Goal: Task Accomplishment & Management: Use online tool/utility

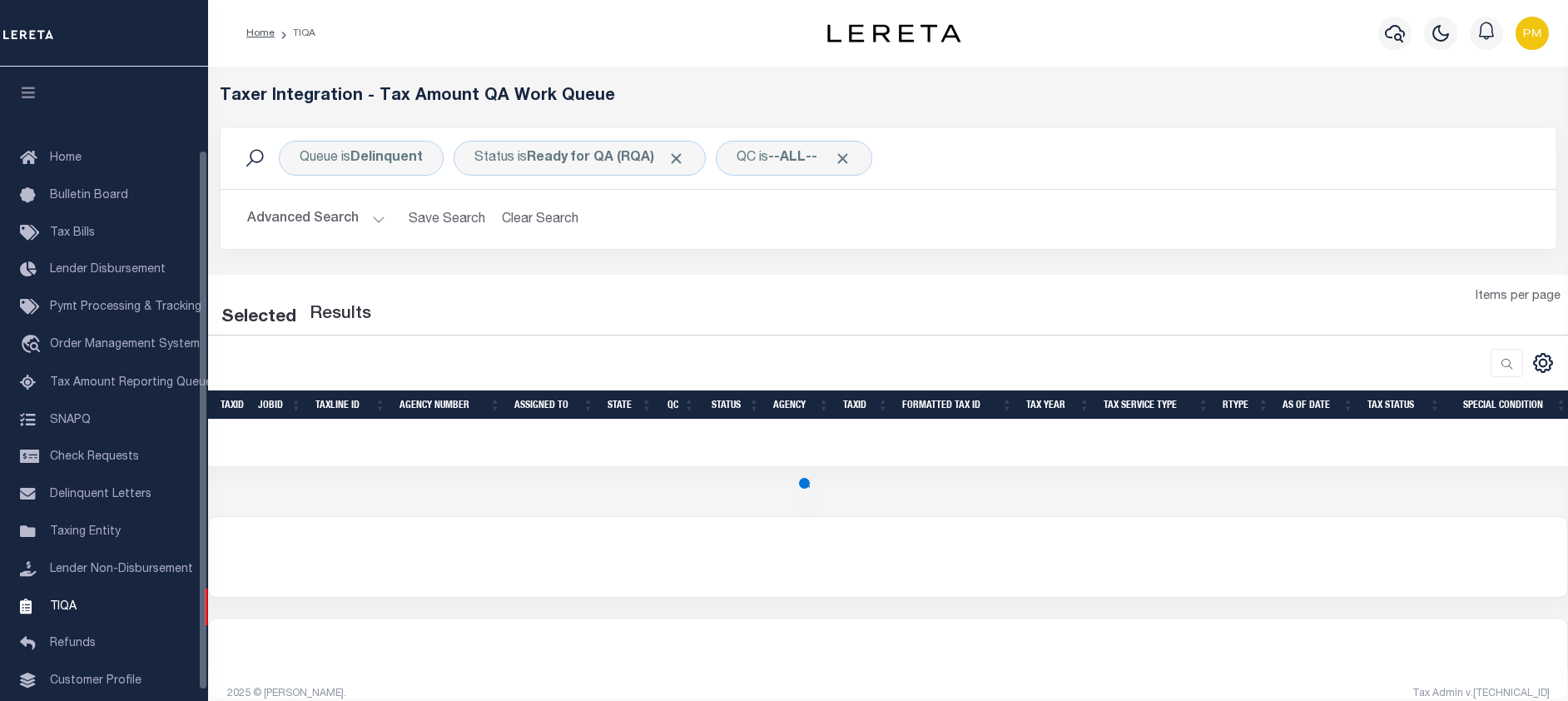
select select "200"
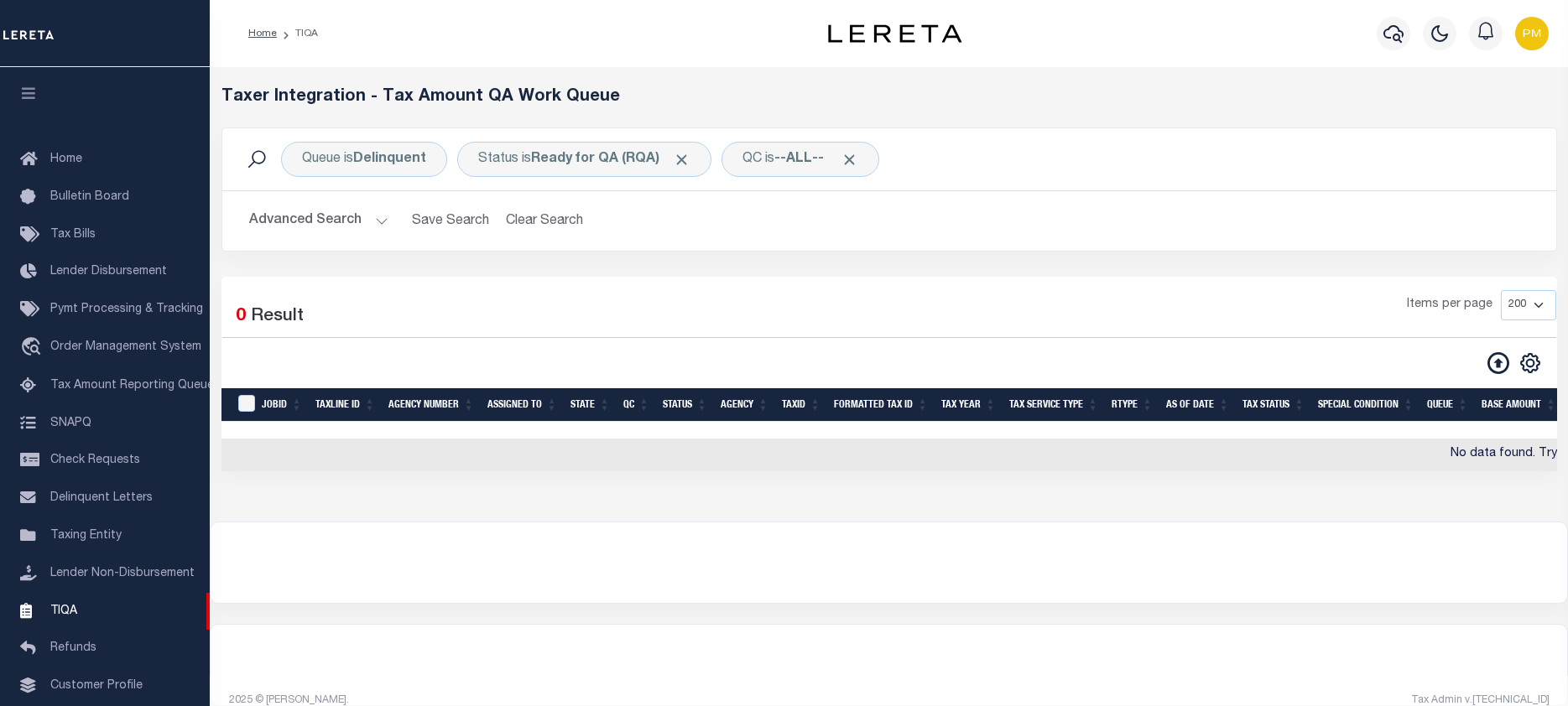
scroll to position [98, 0]
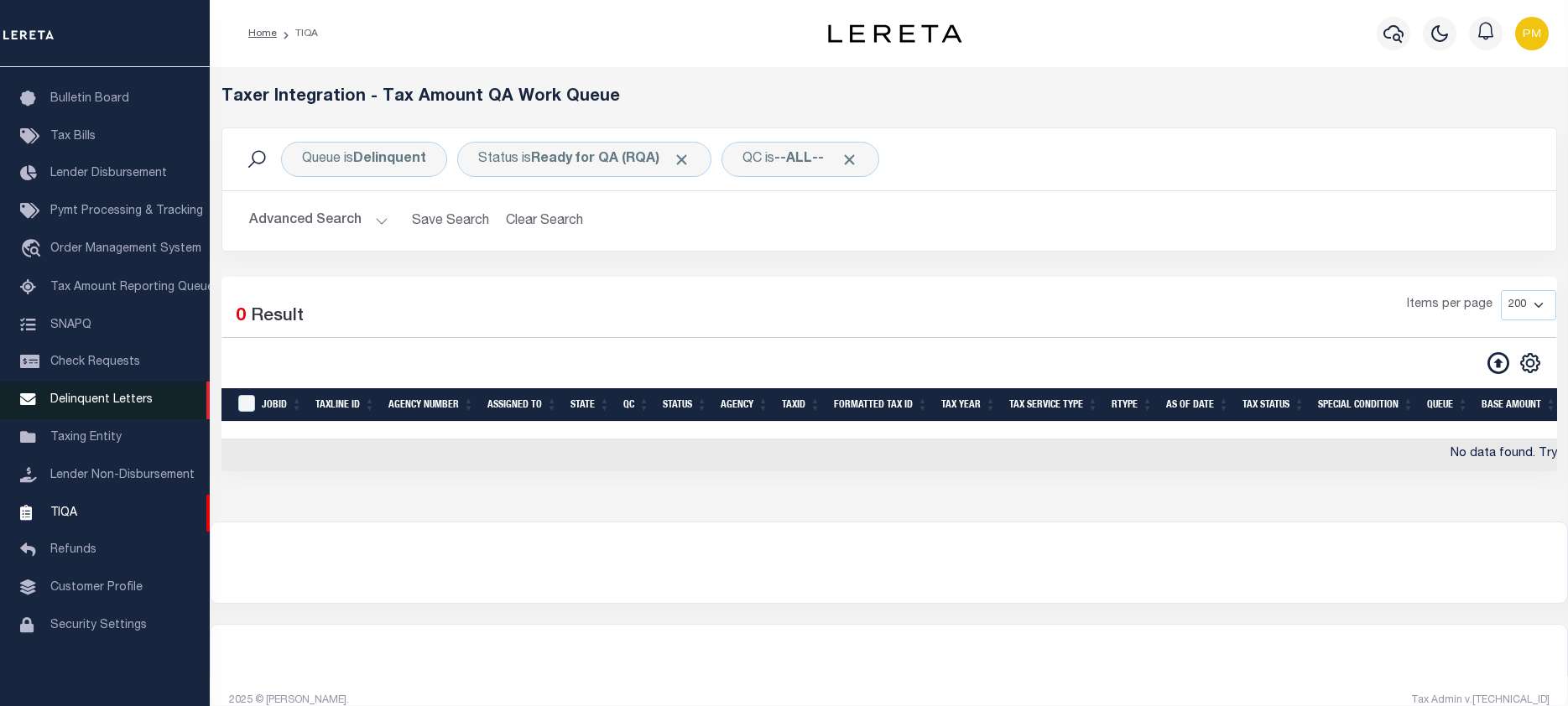
click at [57, 406] on span "Delinquent Letters" at bounding box center [101, 400] width 103 height 12
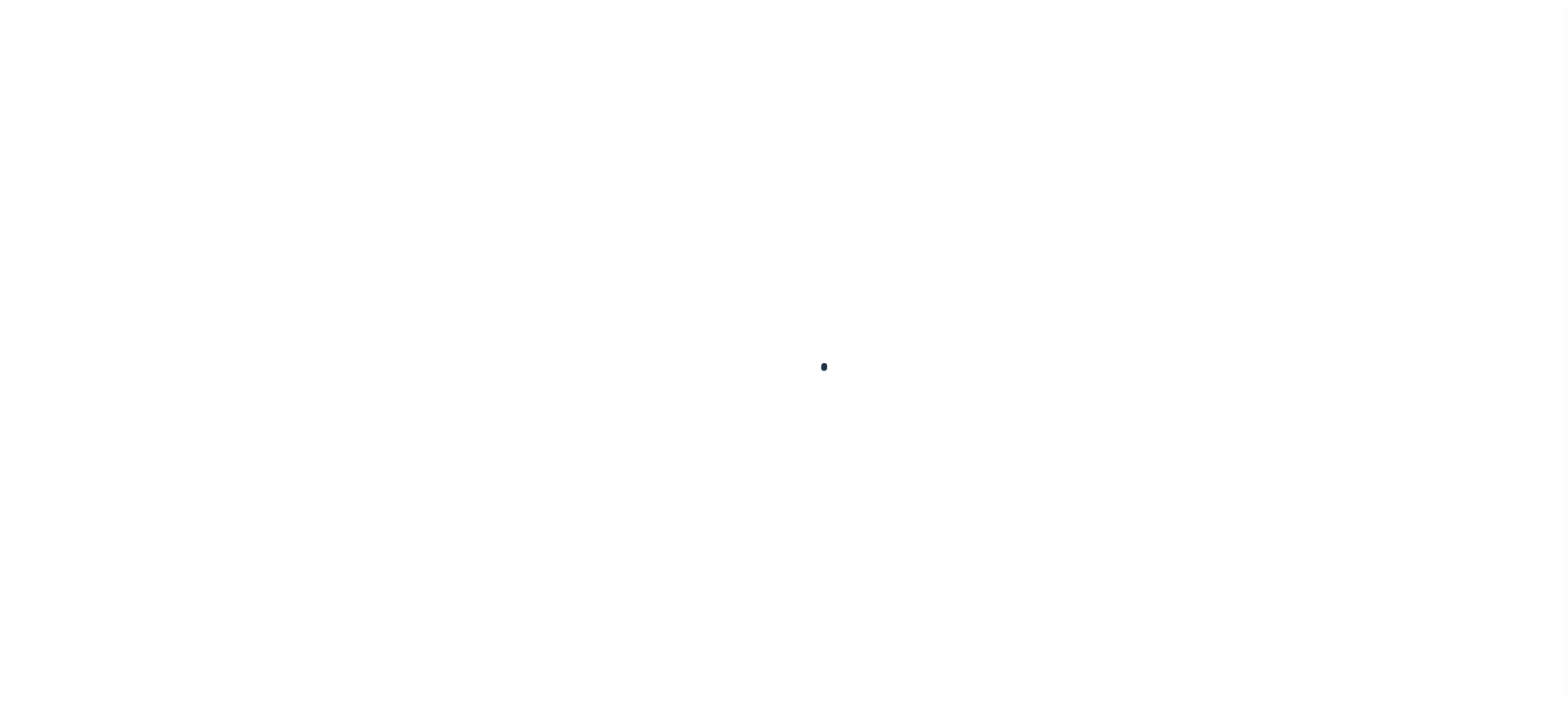
scroll to position [111, 0]
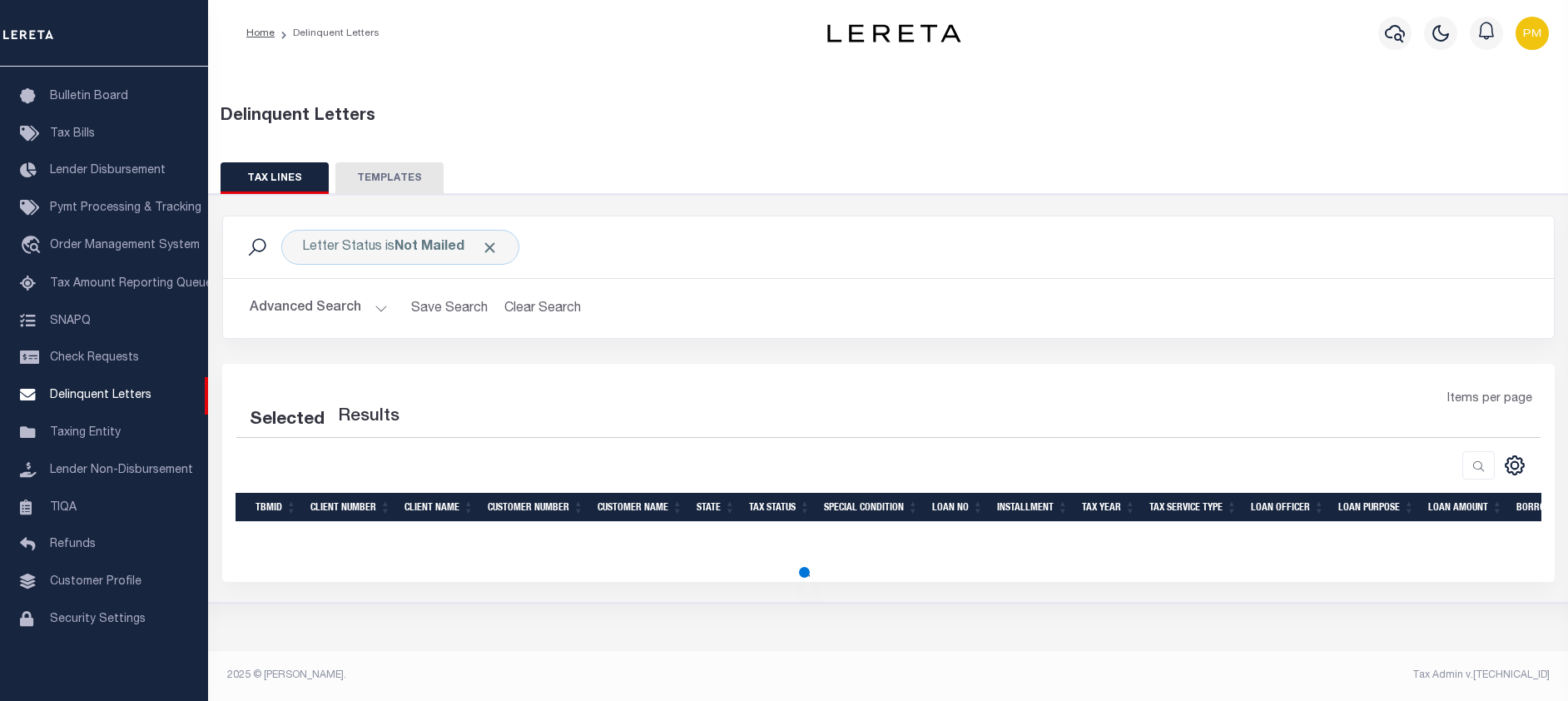
click at [387, 173] on button "TEMPLATES" at bounding box center [389, 178] width 109 height 32
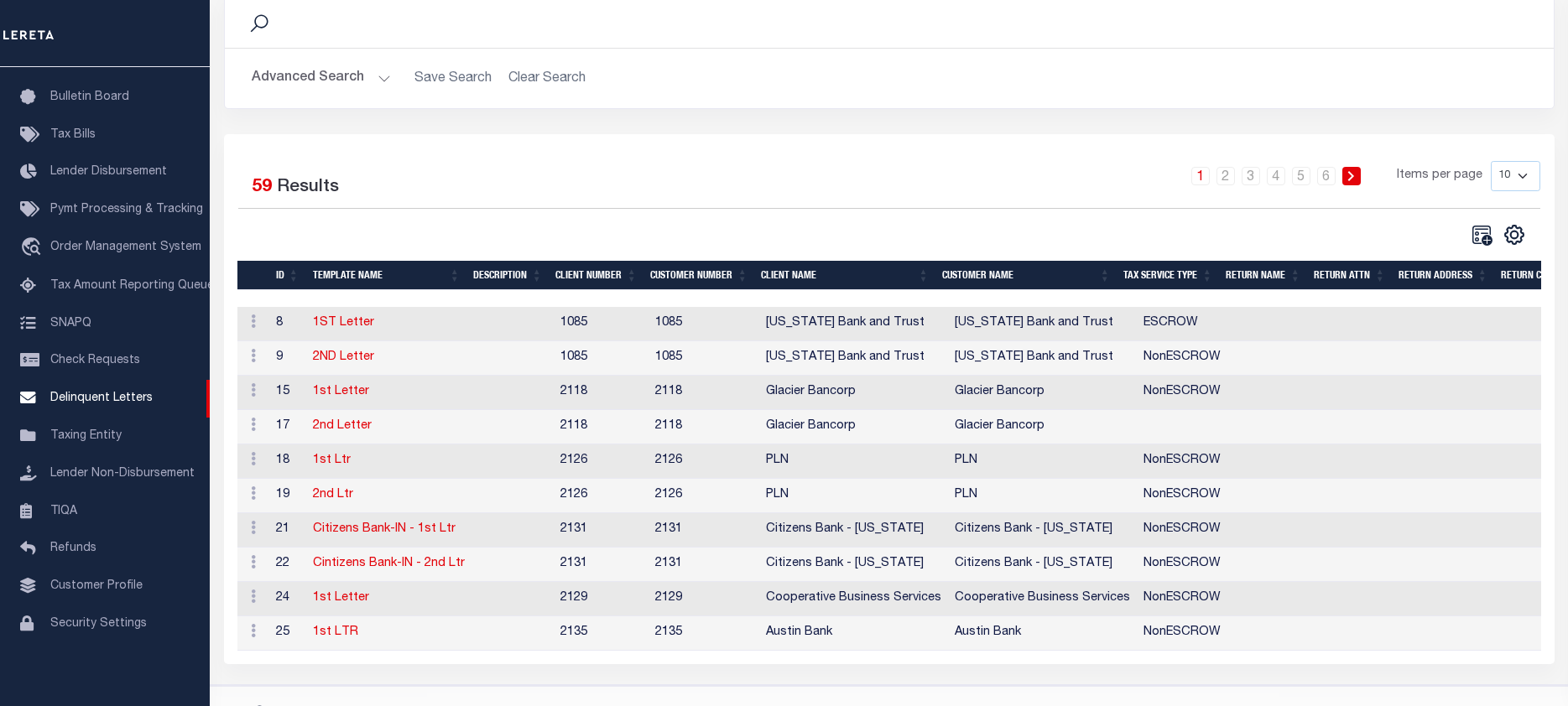
scroll to position [185, 0]
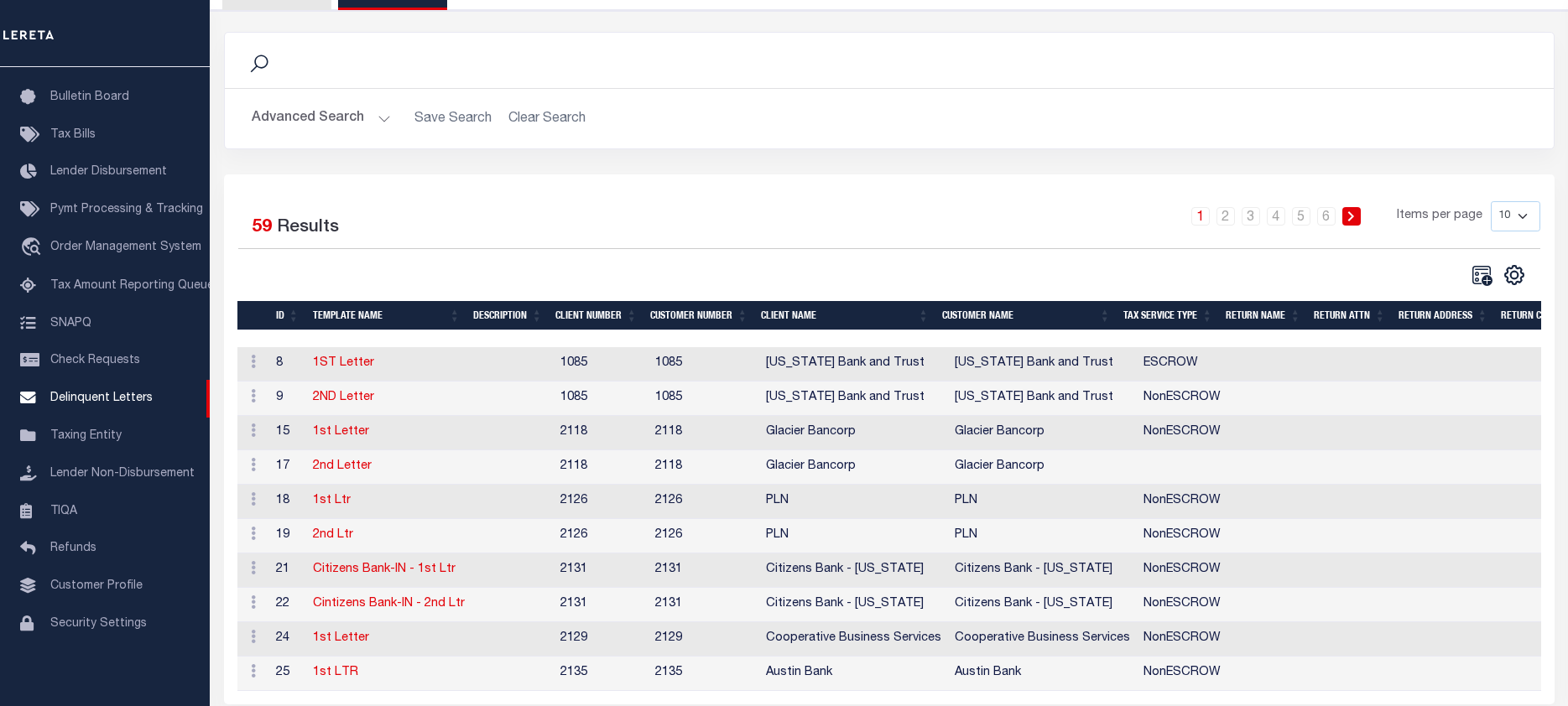
drag, startPoint x: 1526, startPoint y: 214, endPoint x: 1468, endPoint y: 326, distance: 126.1
click at [1526, 214] on select "10 25 50 100" at bounding box center [1515, 216] width 49 height 30
select select "100"
click at [1490, 201] on select "10 25 50 100" at bounding box center [1515, 216] width 49 height 30
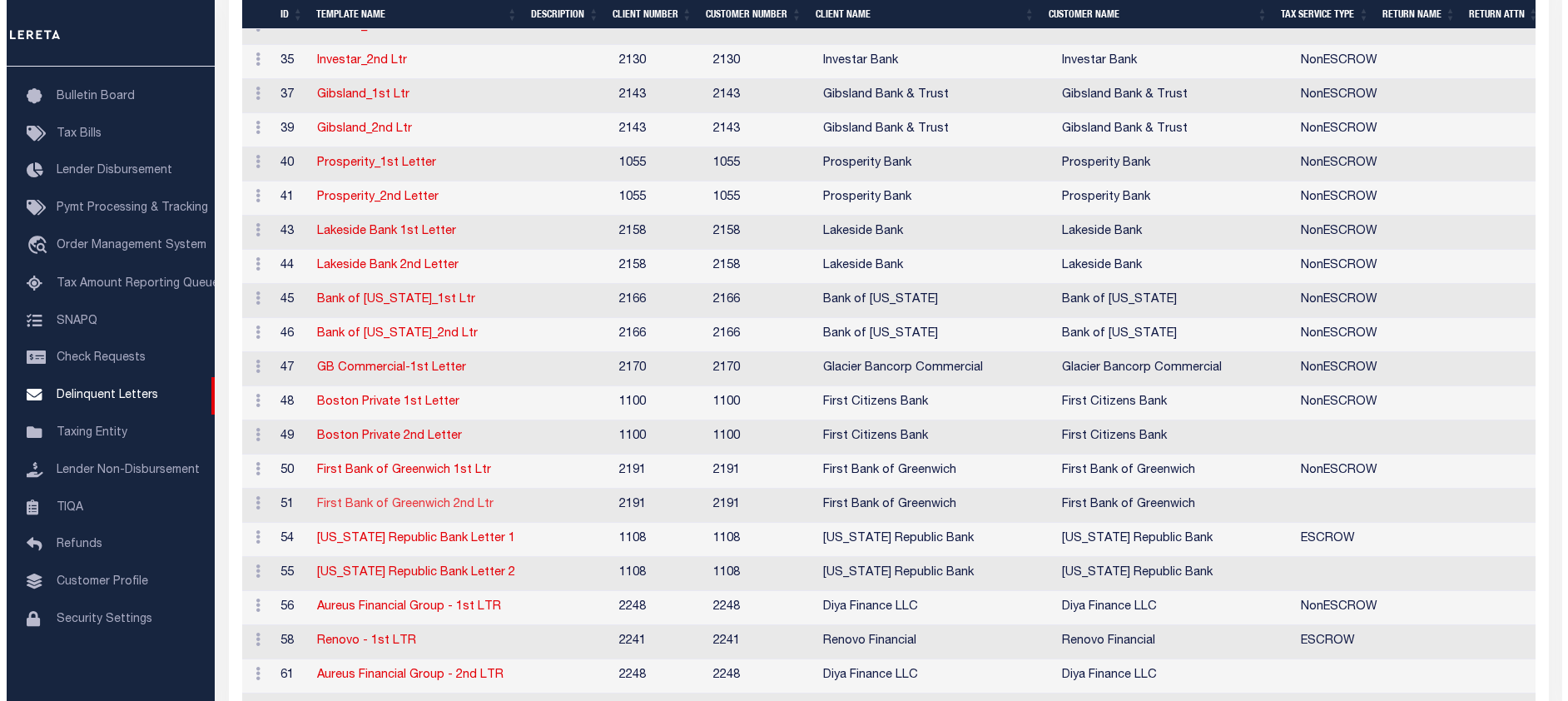
scroll to position [933, 0]
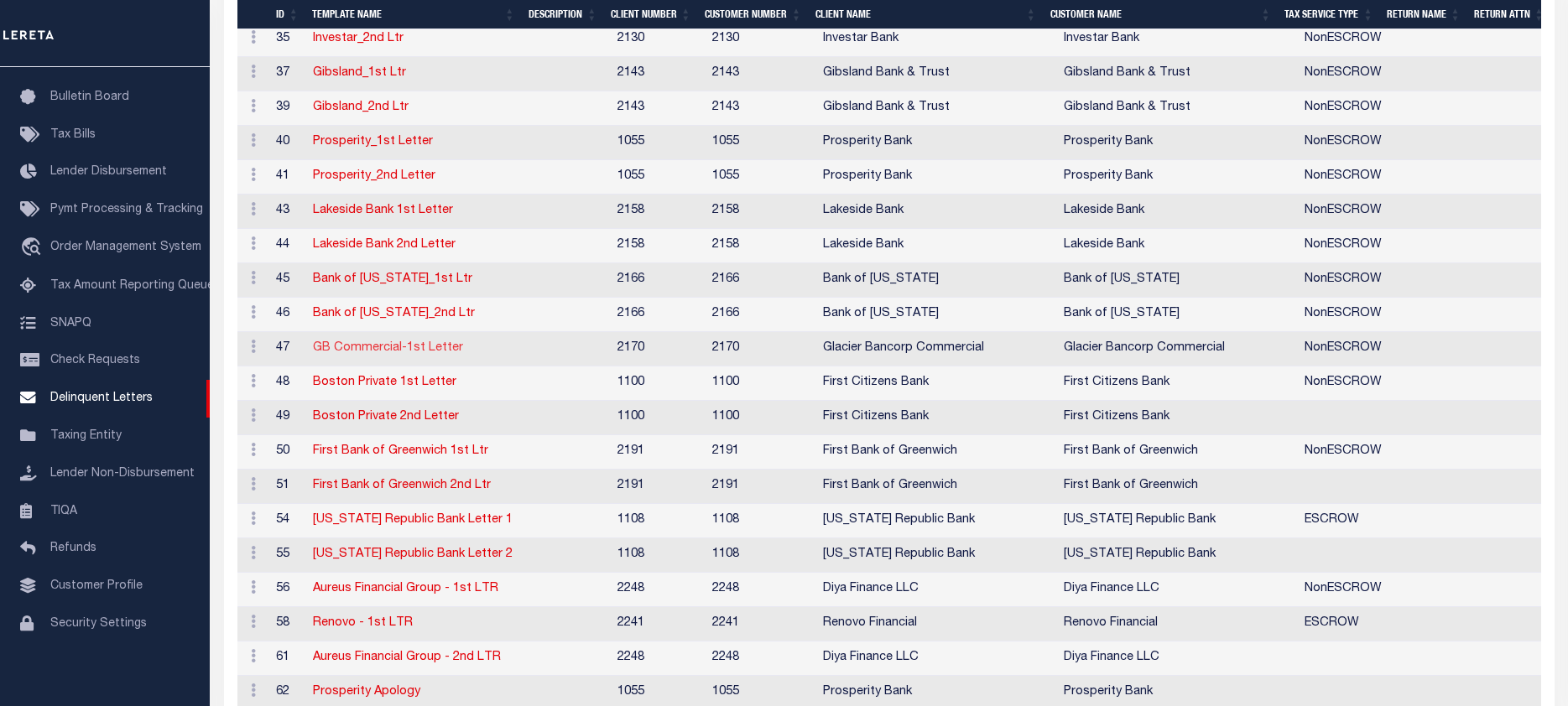
click at [333, 349] on link "GB Commercial-1st Letter" at bounding box center [388, 348] width 150 height 12
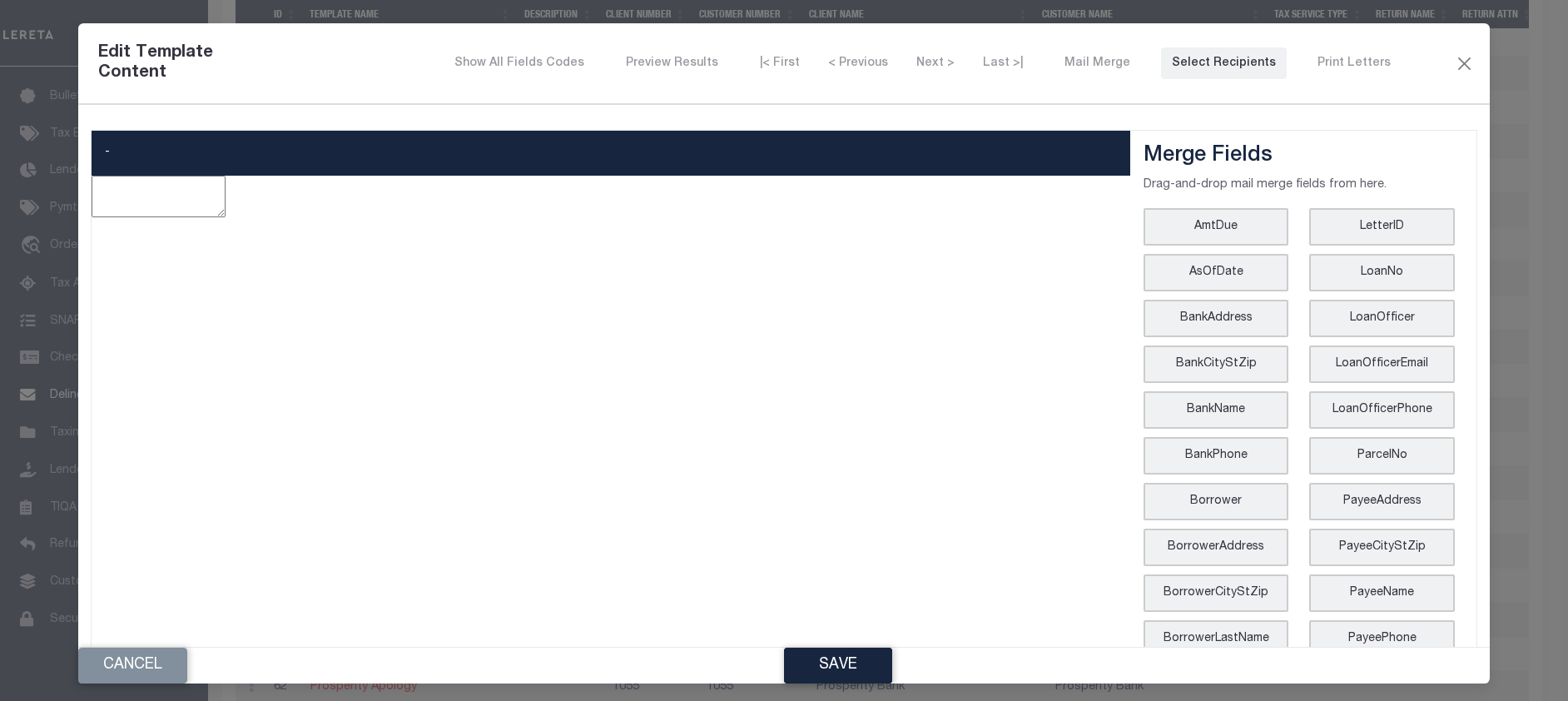
type textarea "<p style="line-height: normal; margin: 0in 0in 8pt; font-size: 11pt; font-famil…"
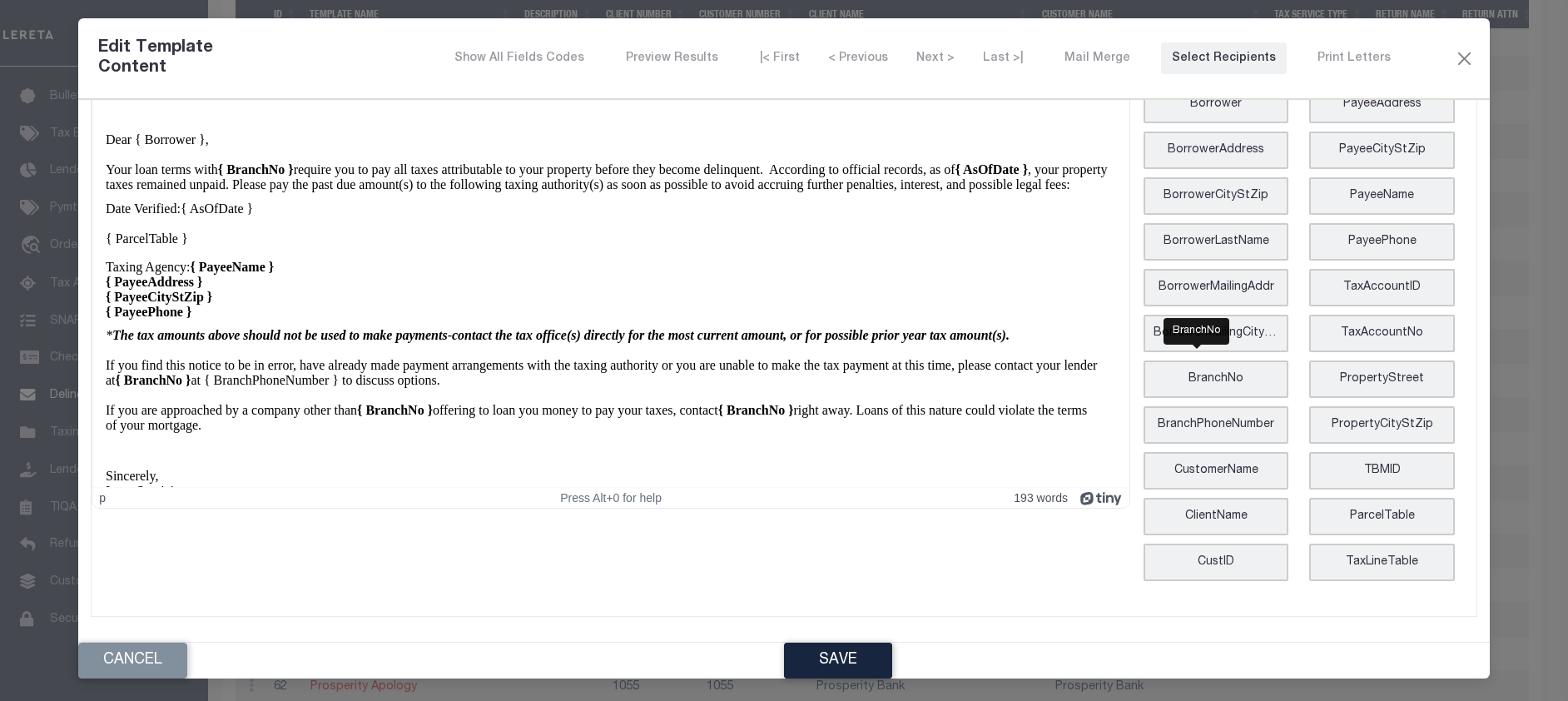
scroll to position [6, 0]
click at [1353, 516] on li "ParcelTable" at bounding box center [1381, 515] width 144 height 38
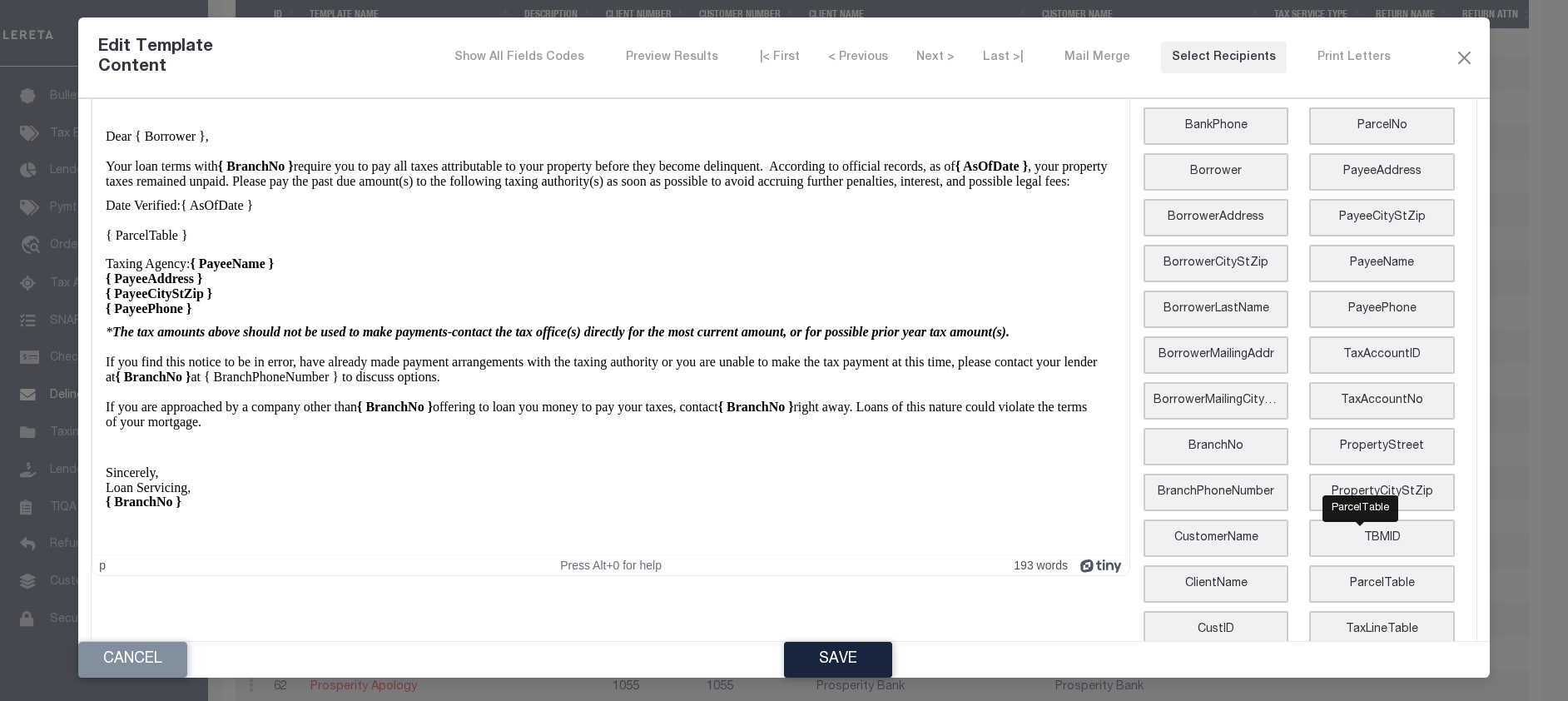
scroll to position [392, 0]
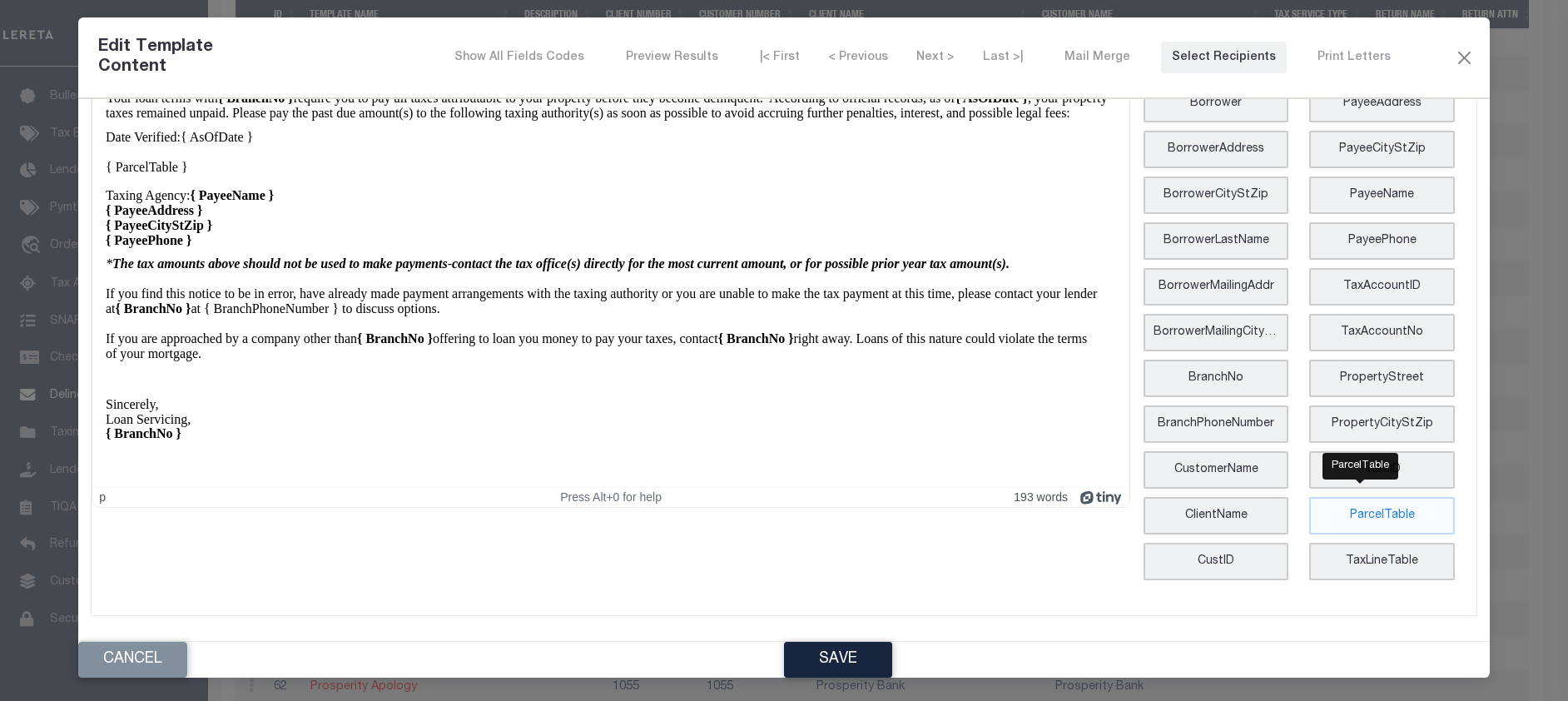
click at [1358, 521] on li "ParcelTable" at bounding box center [1381, 515] width 144 height 38
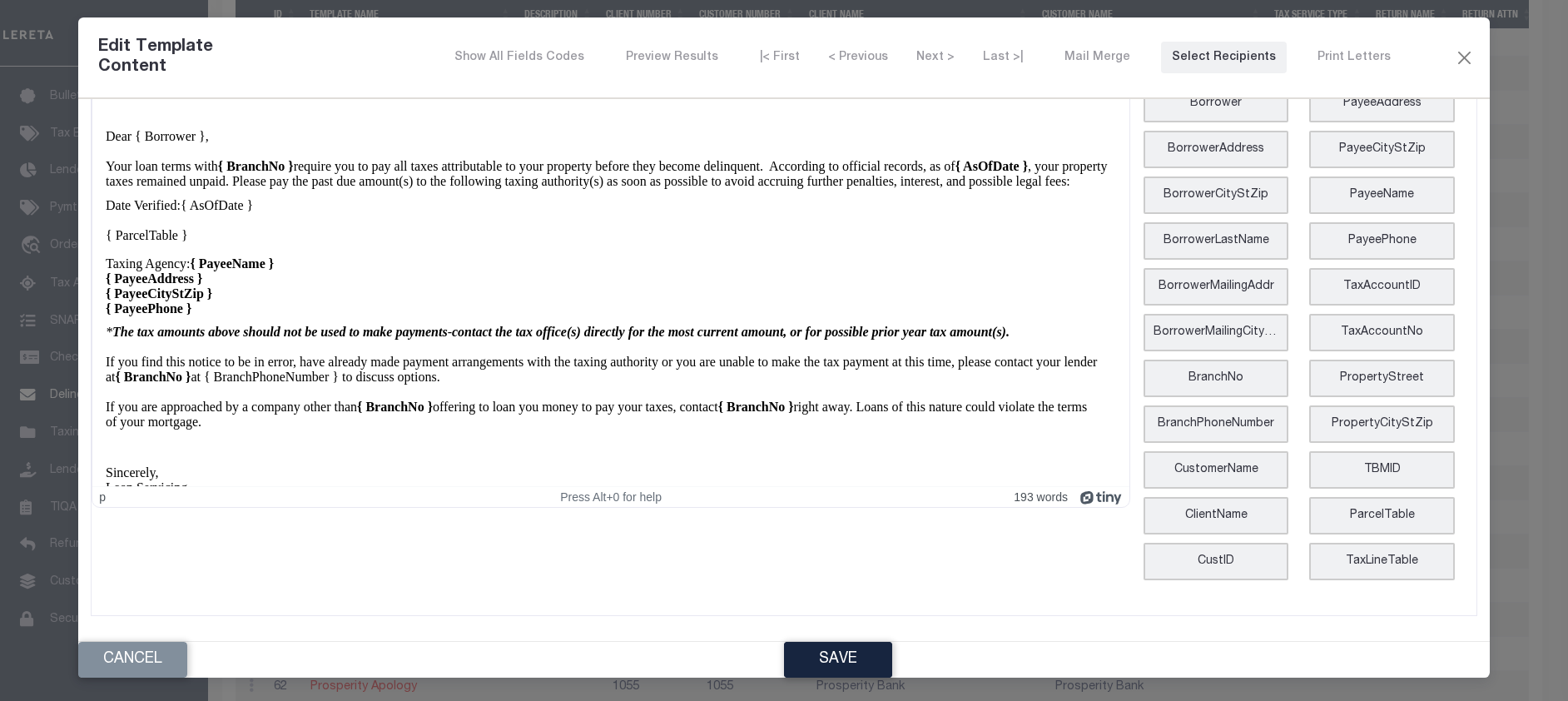
scroll to position [0, 0]
click at [1341, 515] on li "ParcelTable" at bounding box center [1381, 515] width 144 height 38
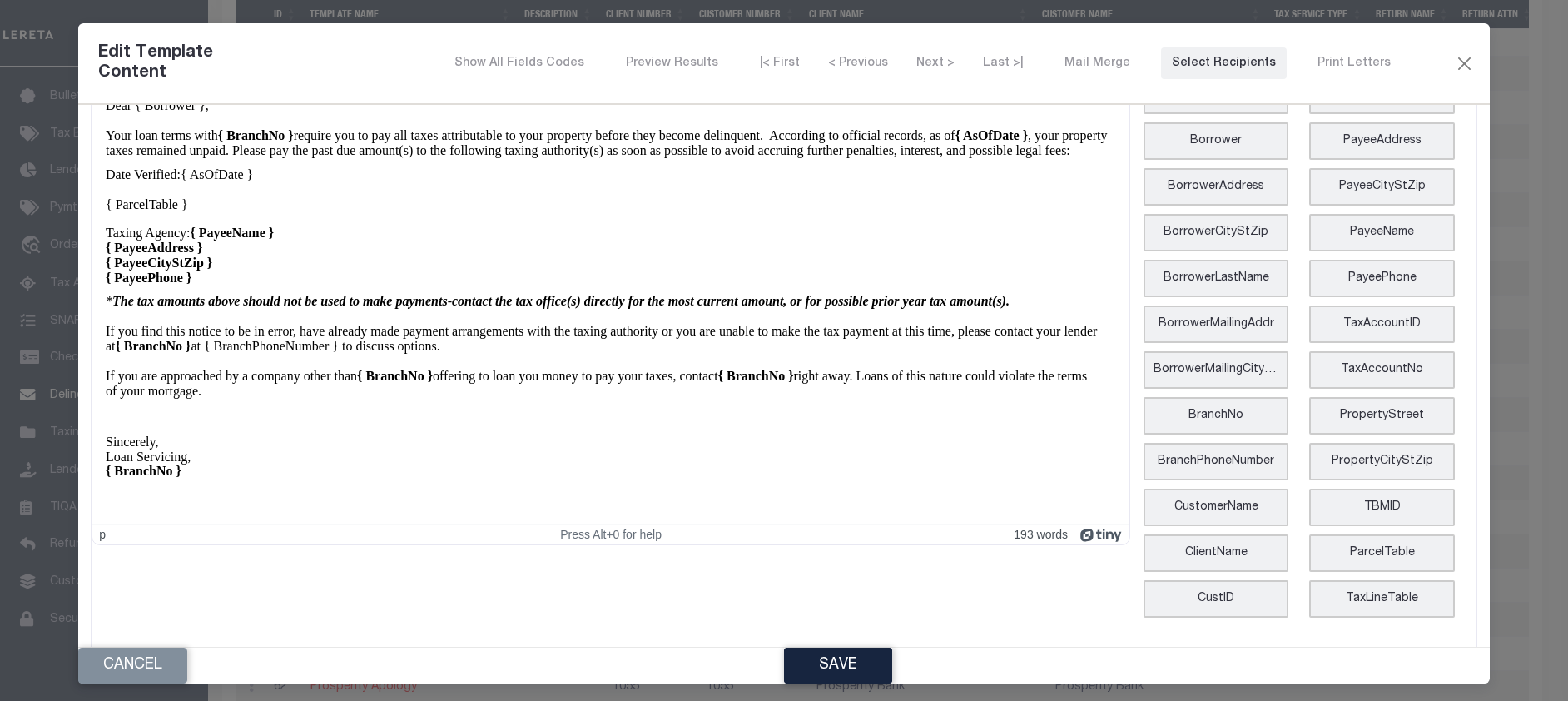
scroll to position [392, 0]
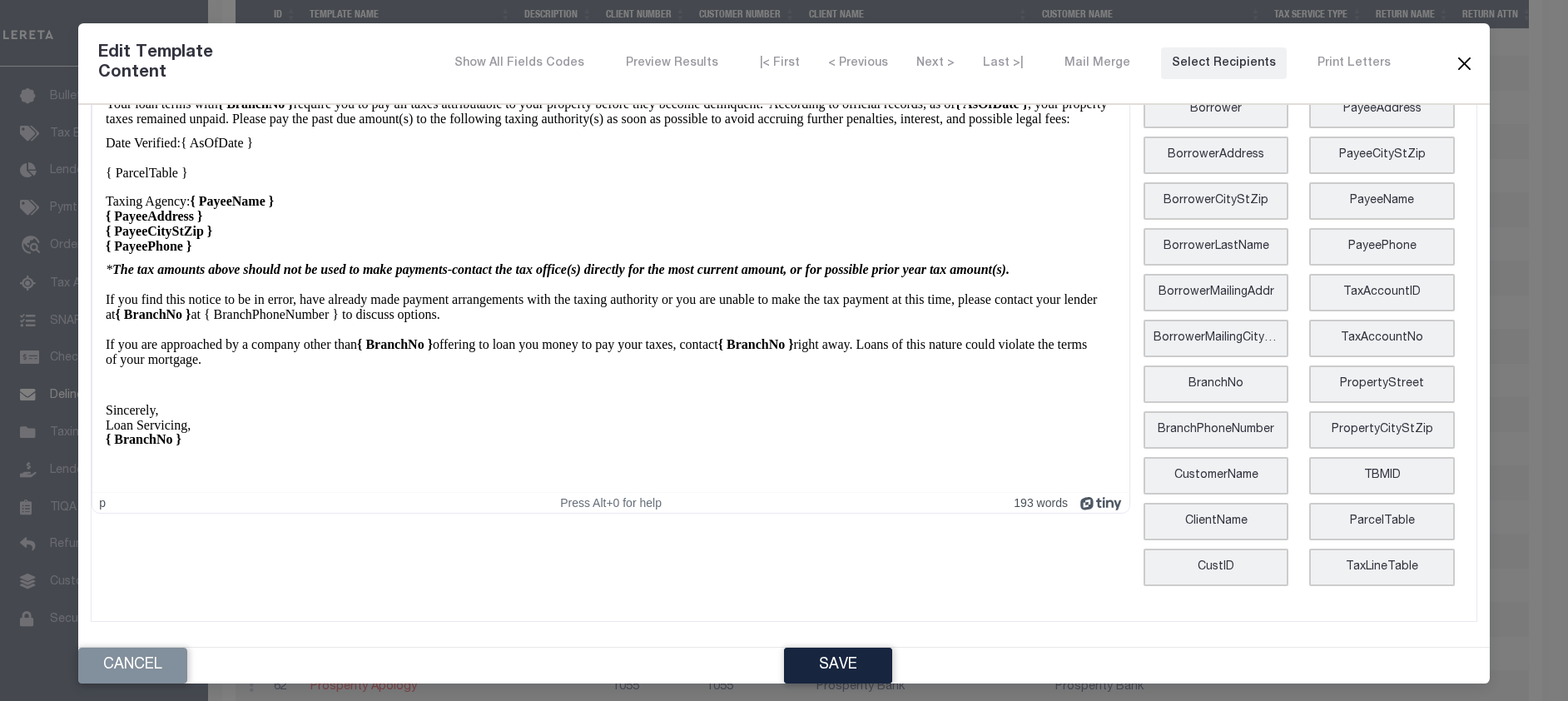
click at [1457, 63] on button "Close" at bounding box center [1465, 62] width 20 height 21
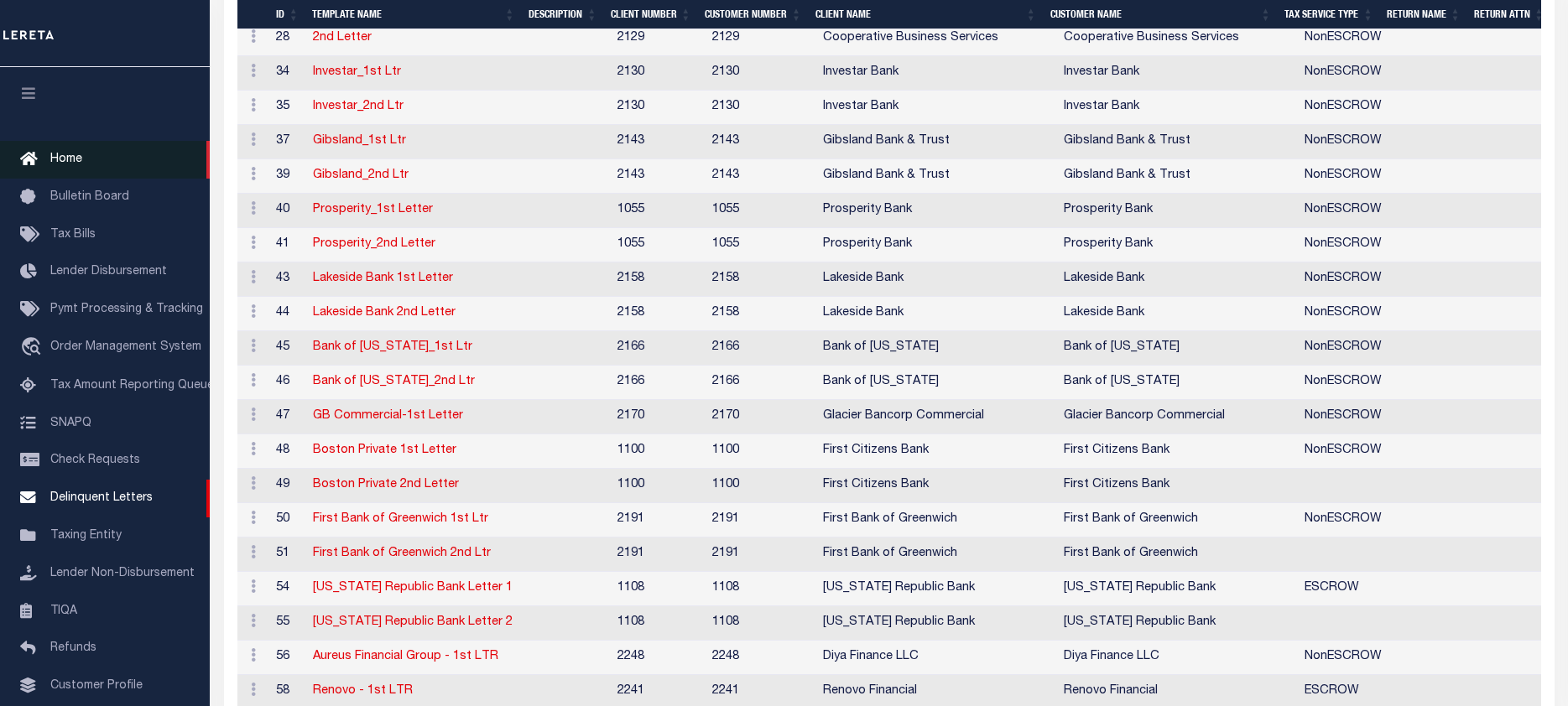
scroll to position [856, 0]
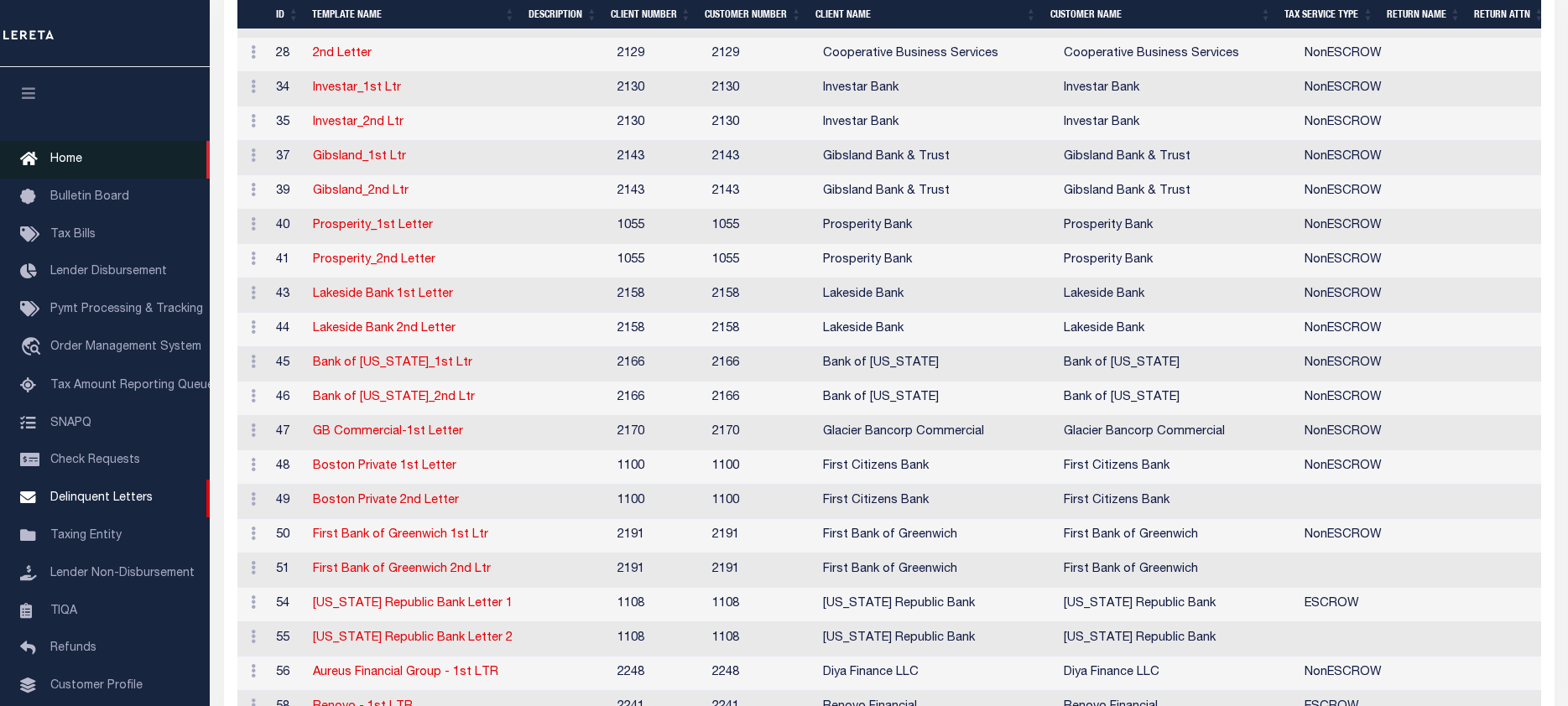
click at [70, 163] on span "Home" at bounding box center [65, 159] width 32 height 12
